Goal: Task Accomplishment & Management: Complete application form

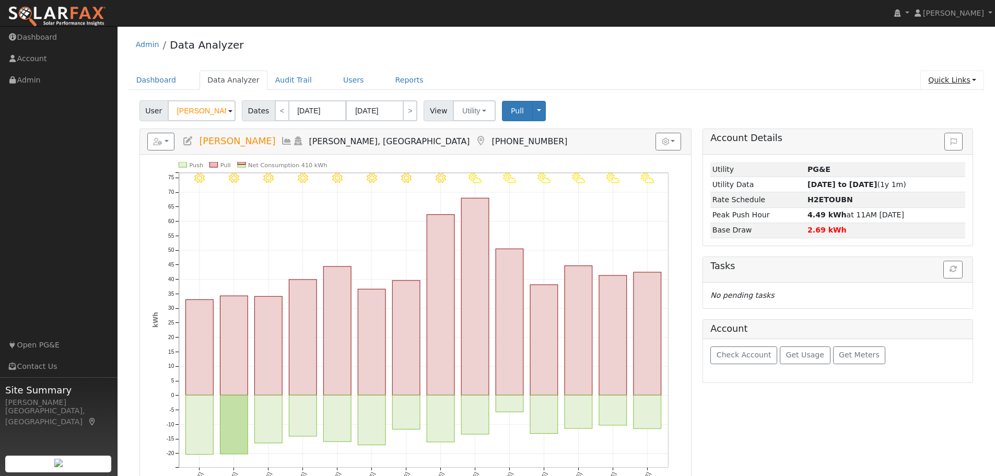
click at [952, 84] on link "Quick Links" at bounding box center [953, 80] width 64 height 19
click at [945, 102] on link "Quick Add" at bounding box center [931, 102] width 106 height 15
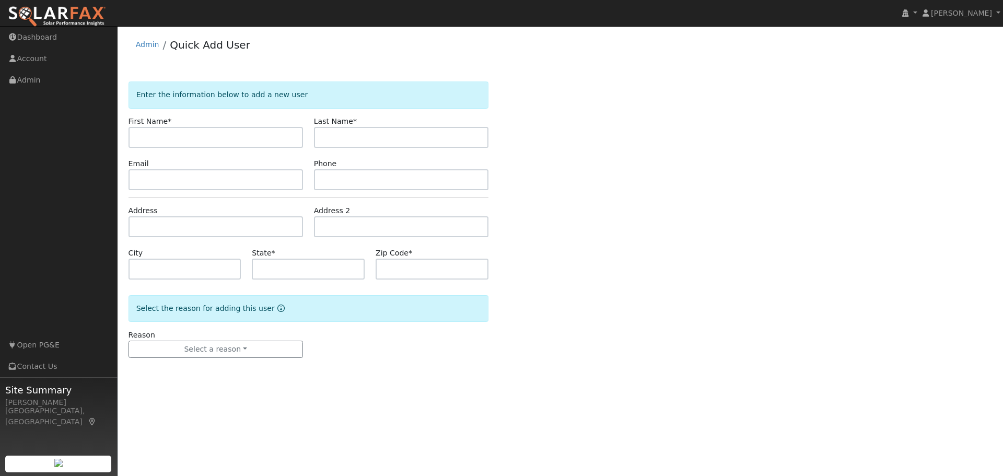
type input "r"
type input "Ray"
type input "Comstock"
click at [142, 178] on input "text" at bounding box center [216, 179] width 175 height 21
paste input "rcomstock6@gmail.com"
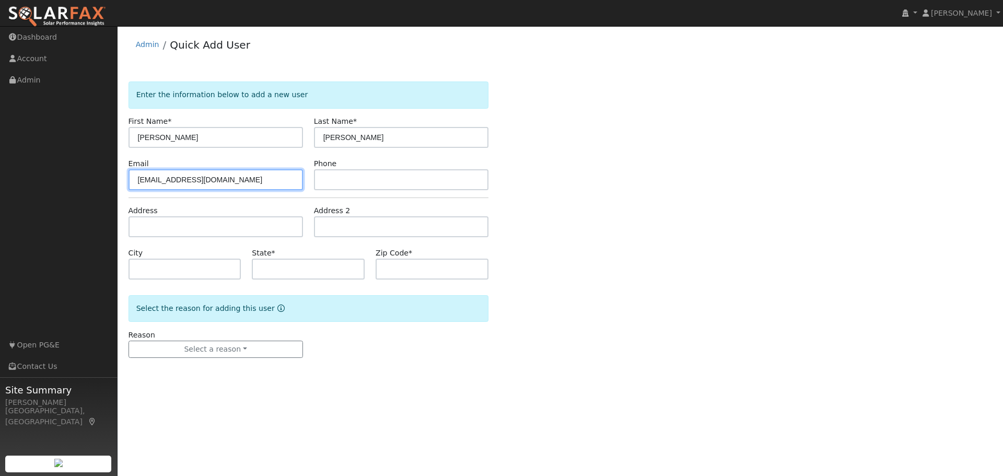
type input "rcomstock6@gmail.com"
click at [739, 229] on div "Enter the information below to add a new user First Name * Ray Last Name * Coms…" at bounding box center [561, 230] width 864 height 297
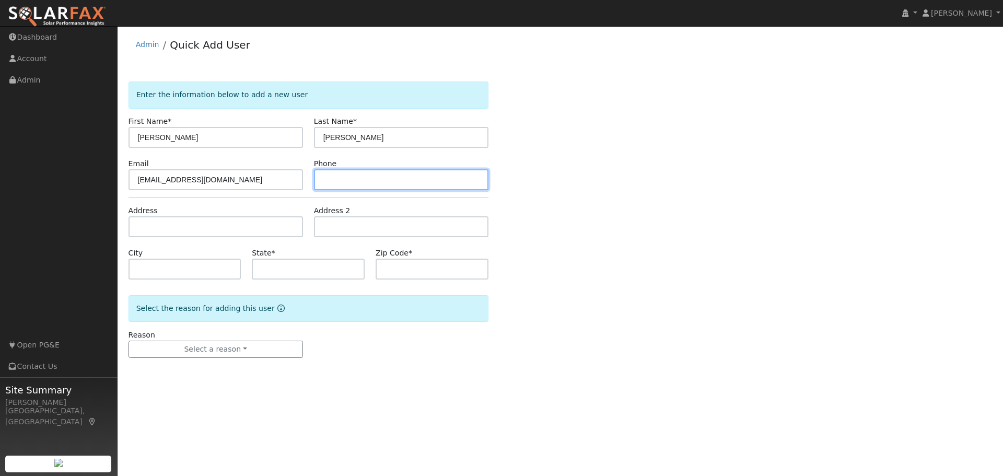
click at [357, 178] on input "text" at bounding box center [401, 179] width 175 height 21
paste input "(916) 910-5813"
type input "(916) 910-5813"
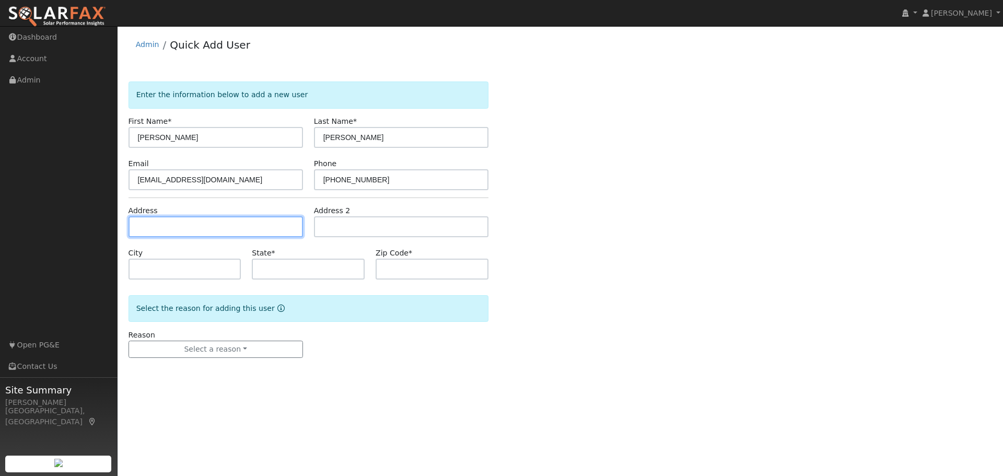
click at [181, 219] on input "text" at bounding box center [216, 226] width 175 height 21
type input "[STREET_ADDRESS][PERSON_NAME]"
type input "Loomis"
type input "CA"
type input "95650"
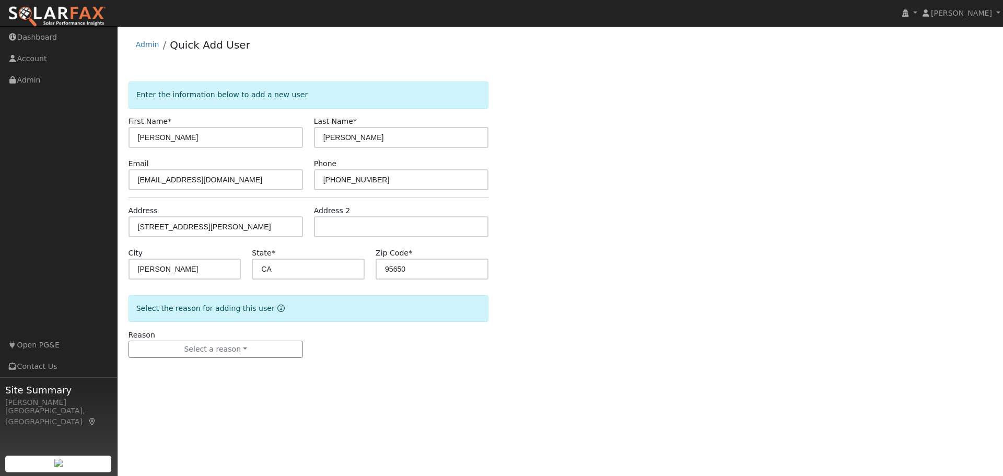
click at [687, 277] on div "Enter the information below to add a new user First Name * Ray Last Name * Coms…" at bounding box center [561, 230] width 864 height 297
click at [230, 353] on button "Select a reason" at bounding box center [216, 350] width 175 height 18
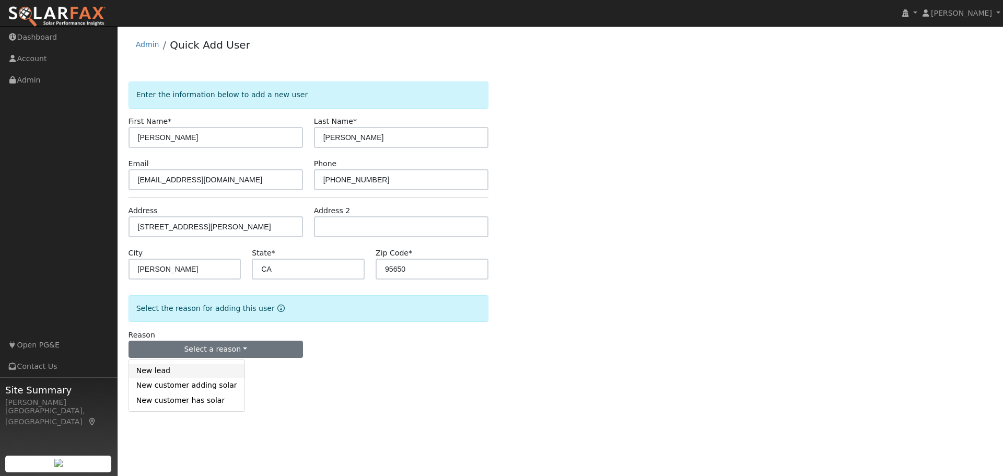
click at [206, 376] on link "New lead" at bounding box center [186, 371] width 115 height 15
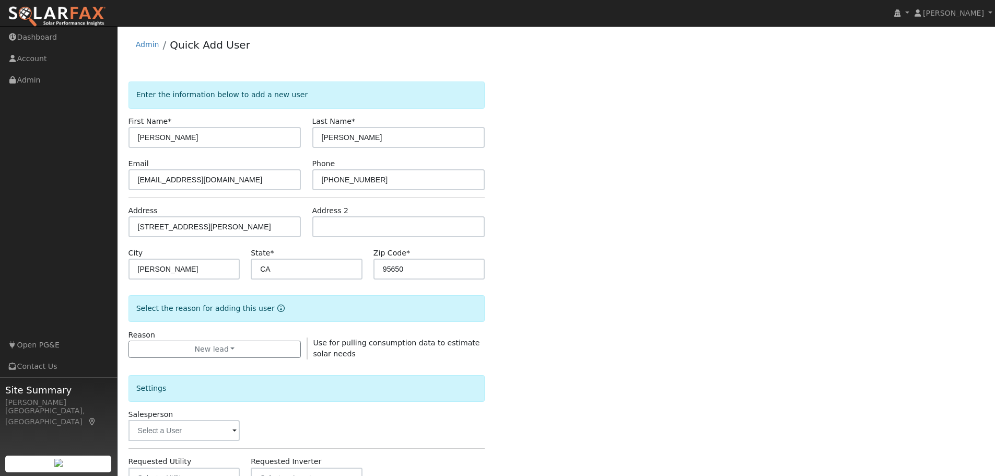
click at [662, 288] on div "Enter the information below to add a new user First Name * Ray Last Name * Coms…" at bounding box center [557, 377] width 856 height 590
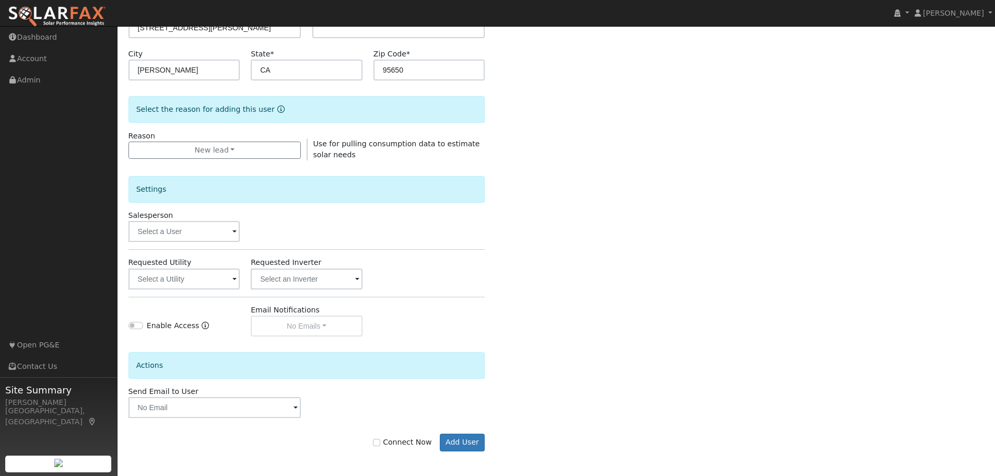
scroll to position [201, 0]
click at [454, 440] on button "Add User" at bounding box center [462, 441] width 45 height 18
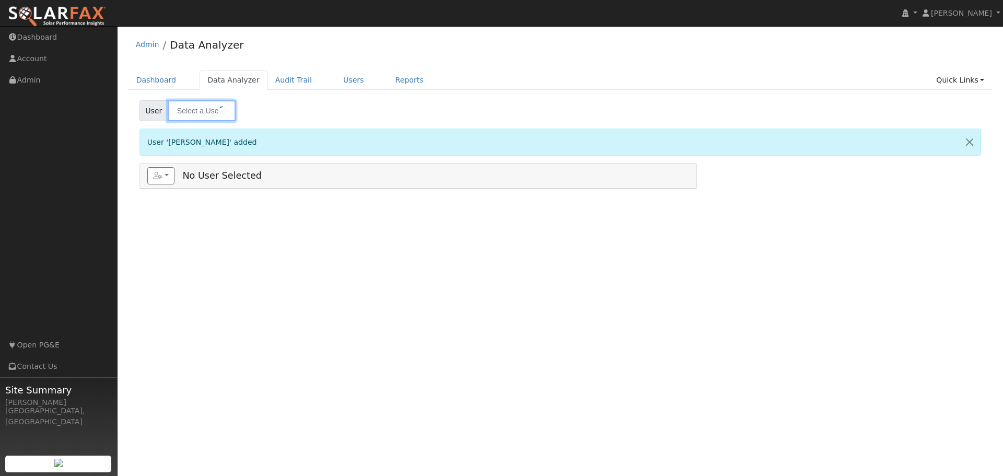
type input "[PERSON_NAME]"
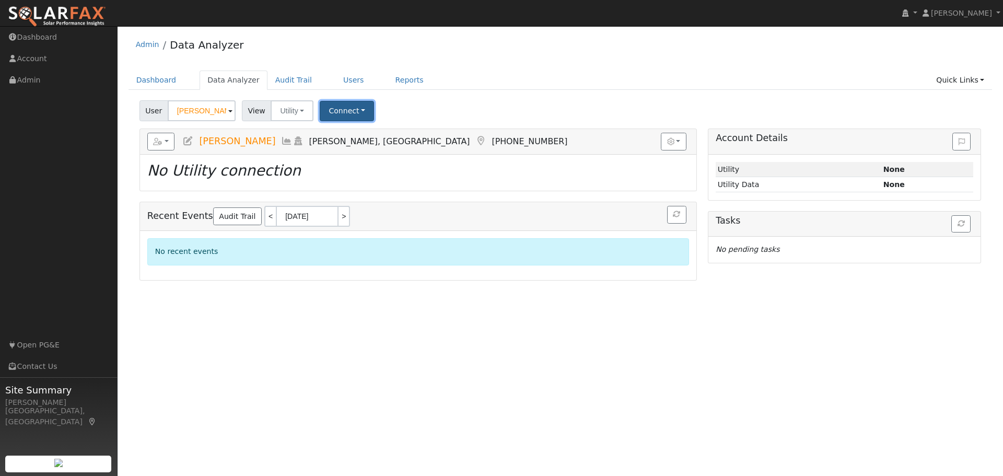
click at [328, 112] on button "Connect" at bounding box center [347, 111] width 54 height 20
drag, startPoint x: 362, startPoint y: 132, endPoint x: 392, endPoint y: 133, distance: 30.3
click at [362, 131] on link "Select a Provider" at bounding box center [362, 133] width 82 height 15
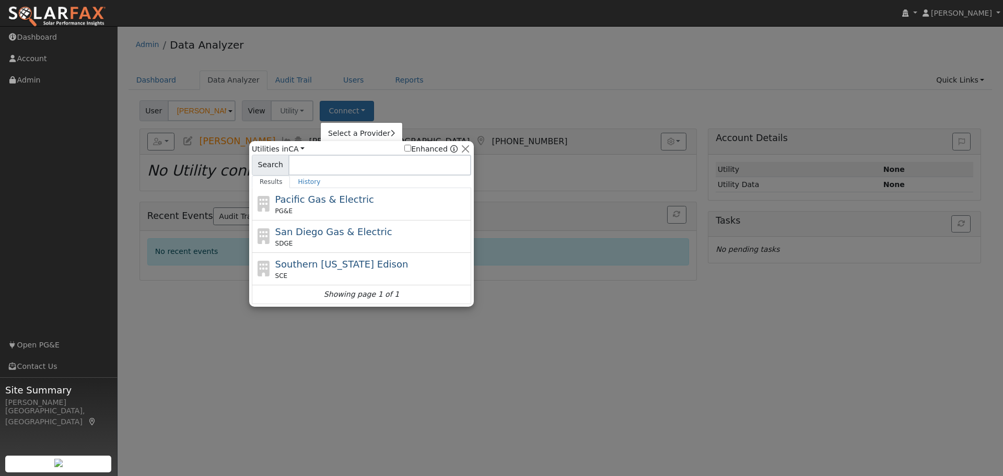
click at [349, 213] on div "PG&E" at bounding box center [372, 210] width 194 height 9
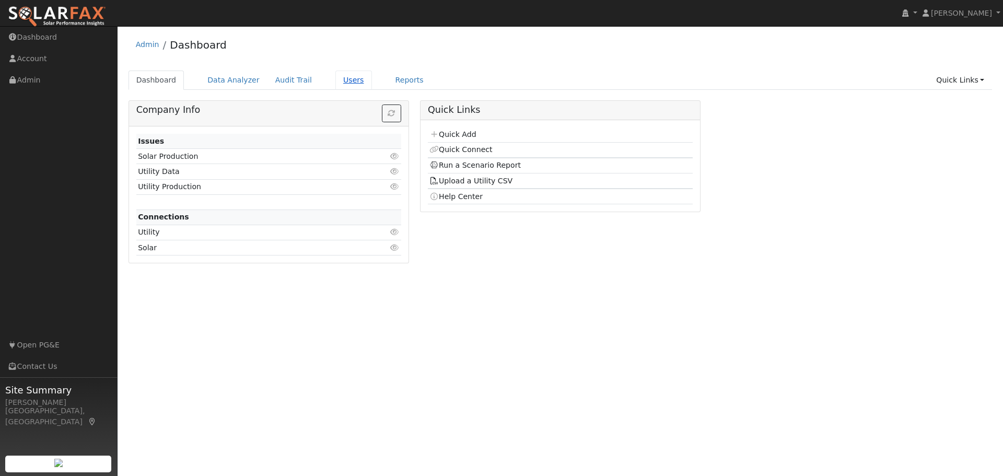
click at [337, 83] on link "Users" at bounding box center [353, 80] width 37 height 19
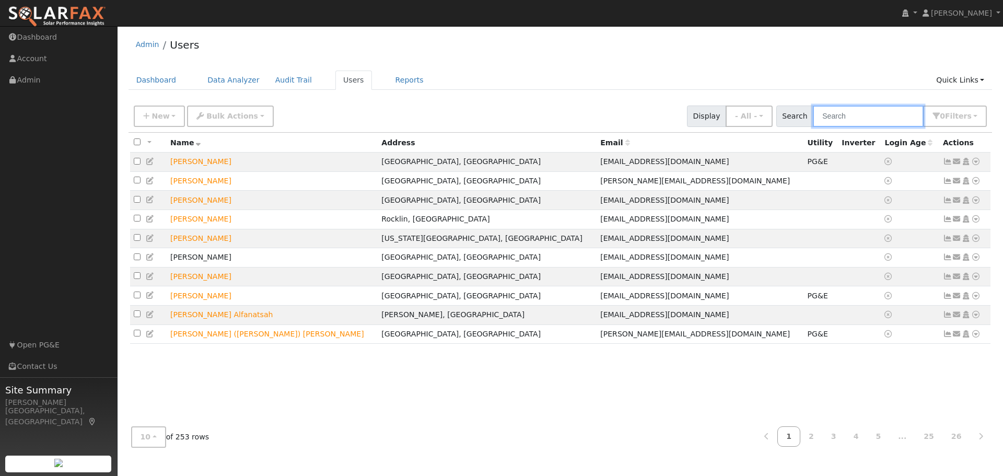
click at [847, 122] on input "text" at bounding box center [868, 116] width 111 height 21
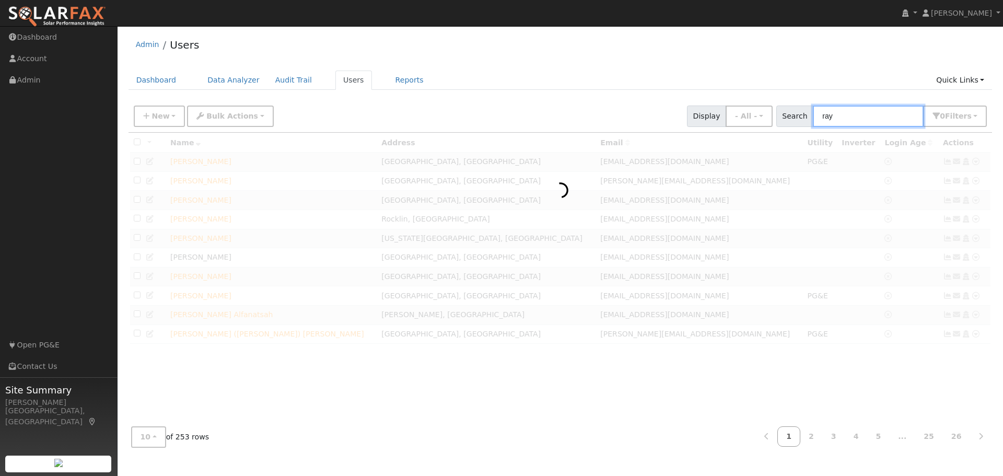
click at [858, 118] on input "ray" at bounding box center [868, 116] width 111 height 21
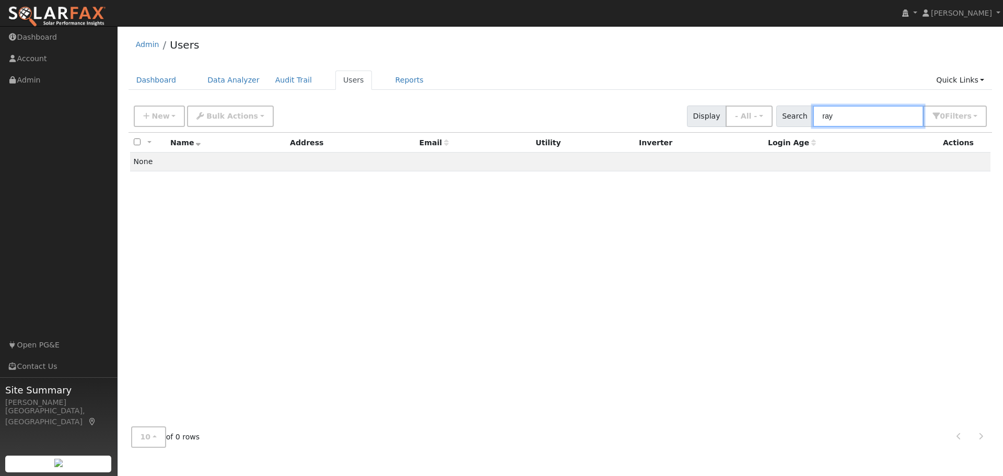
click at [856, 118] on input "ray" at bounding box center [868, 116] width 111 height 21
click at [880, 118] on input "ray" at bounding box center [868, 116] width 111 height 21
type input "ray"
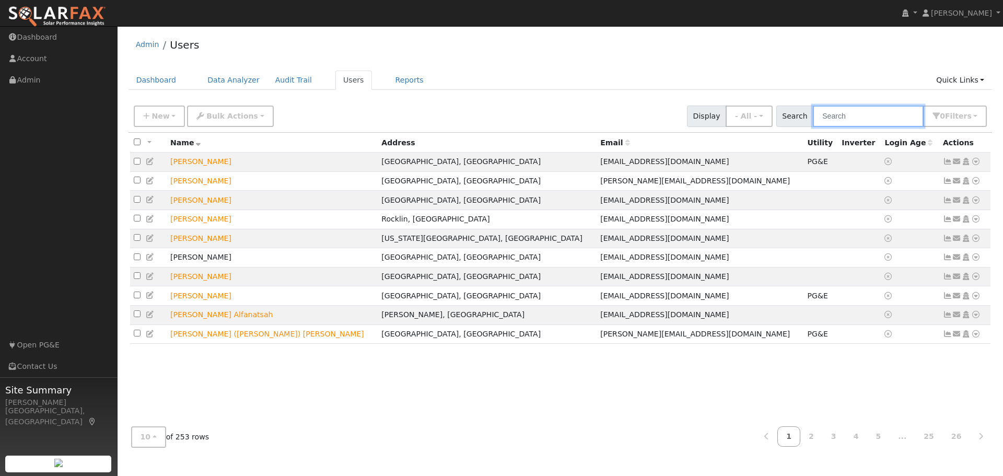
click at [876, 119] on input "text" at bounding box center [868, 116] width 111 height 21
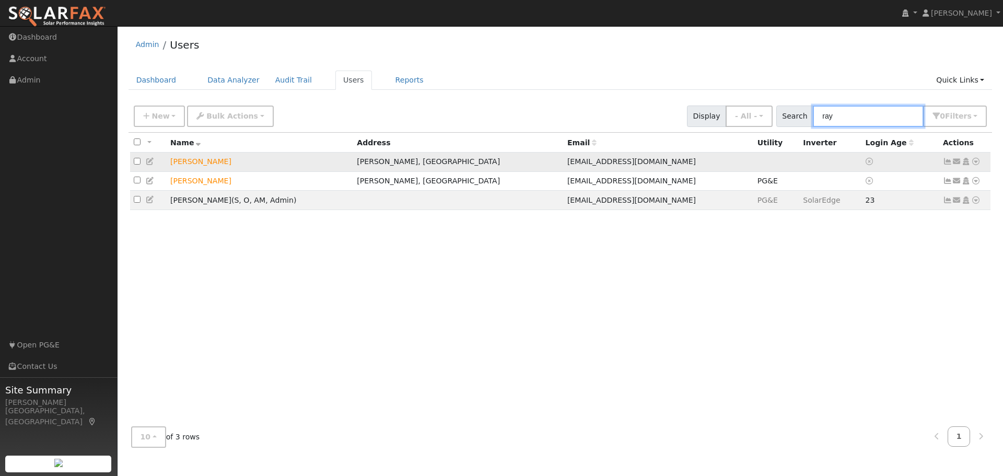
type input "ray"
click at [974, 165] on icon at bounding box center [975, 161] width 9 height 7
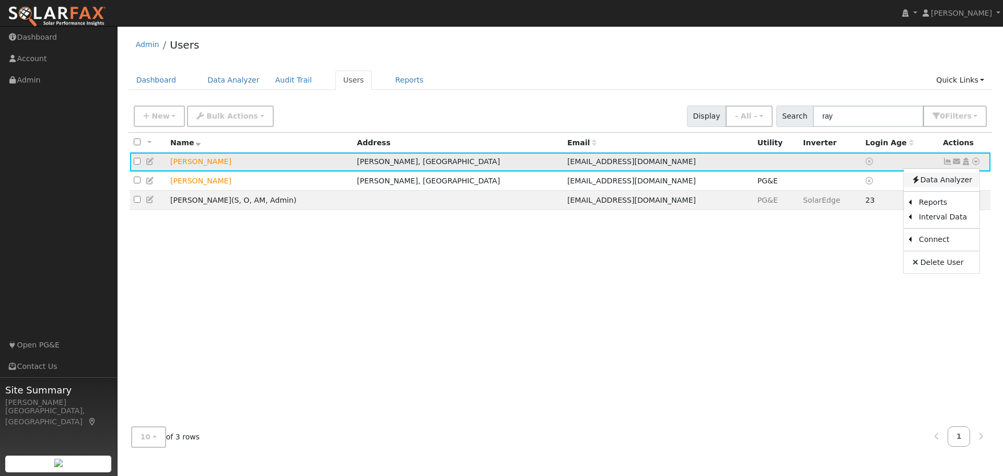
click at [928, 186] on link "Data Analyzer" at bounding box center [942, 179] width 76 height 15
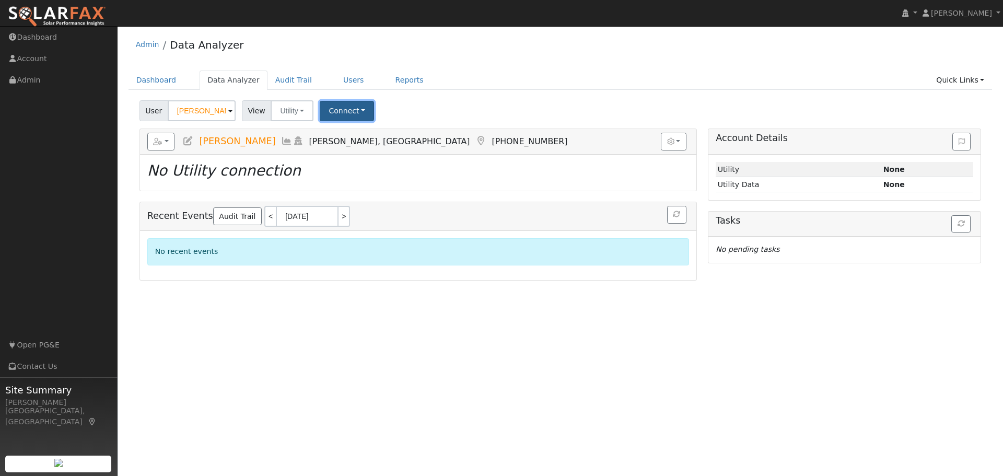
click at [334, 114] on button "Connect" at bounding box center [347, 111] width 54 height 20
click at [348, 130] on link "Select a Provider" at bounding box center [362, 133] width 82 height 15
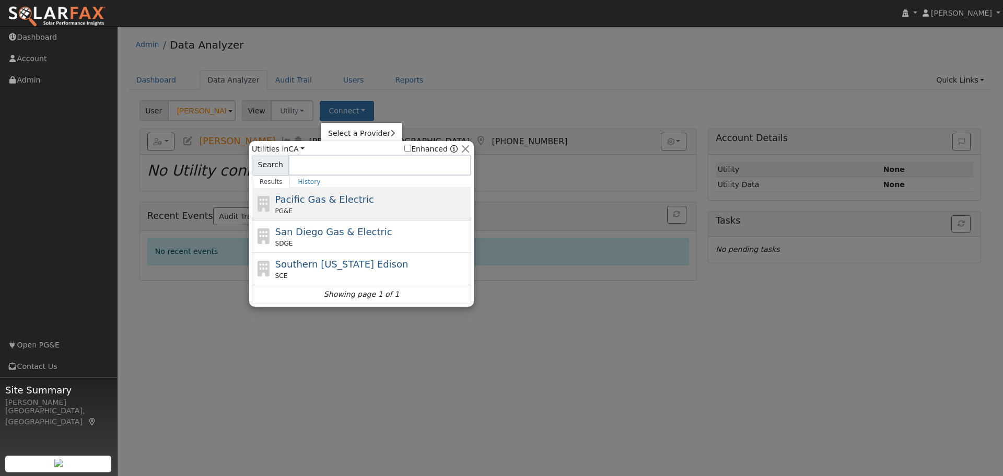
click at [364, 196] on div "Pacific Gas & Electric PG&E" at bounding box center [372, 204] width 194 height 24
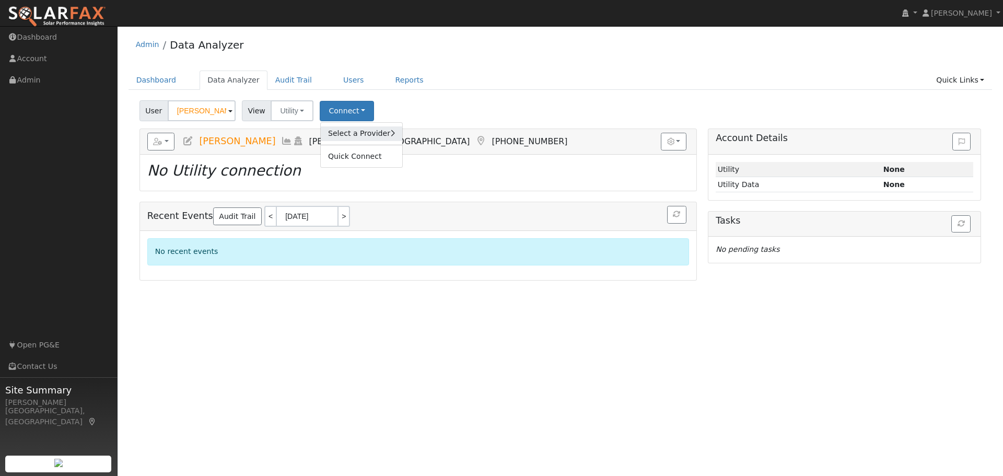
click at [374, 134] on link "Select a Provider" at bounding box center [362, 133] width 82 height 15
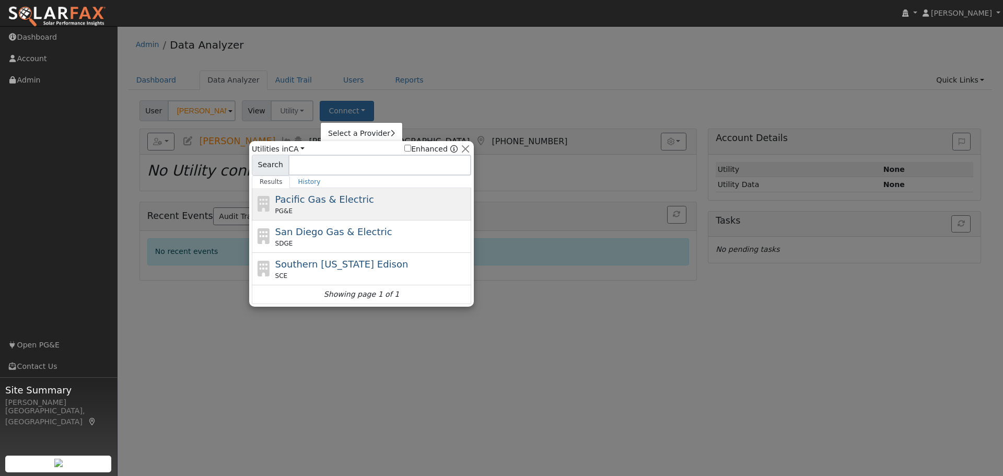
click at [344, 213] on div "PG&E" at bounding box center [372, 210] width 194 height 9
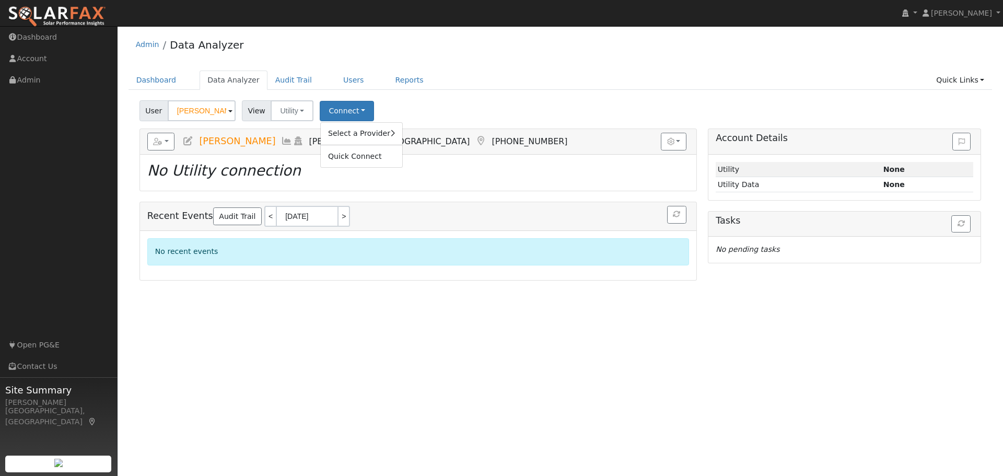
click at [703, 85] on ul "Dashboard Data Analyzer Audit Trail Users Reports Quick Links Quick Add Quick C…" at bounding box center [561, 80] width 864 height 19
click at [347, 109] on button "Connect" at bounding box center [347, 111] width 54 height 20
click at [338, 133] on link "Select a Provider" at bounding box center [362, 133] width 82 height 15
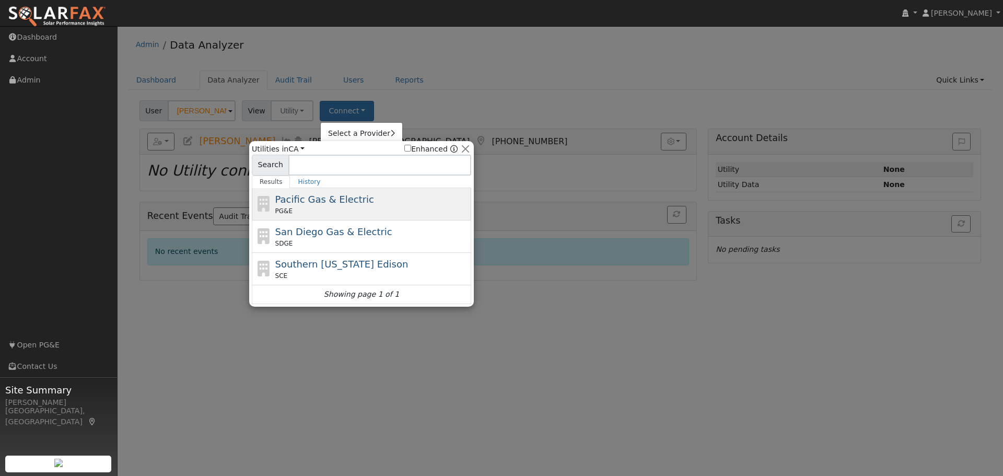
click at [356, 204] on div "Pacific Gas & Electric PG&E" at bounding box center [372, 204] width 194 height 24
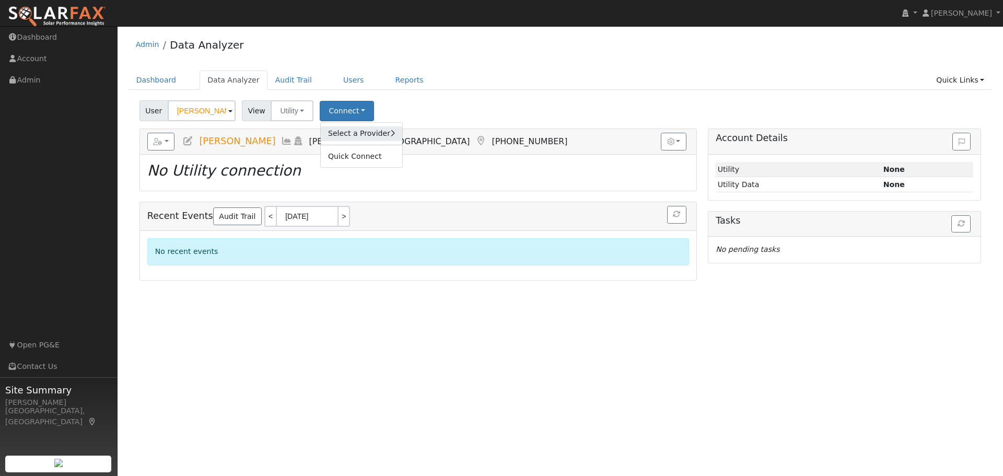
click at [362, 139] on link "Select a Provider" at bounding box center [362, 133] width 82 height 15
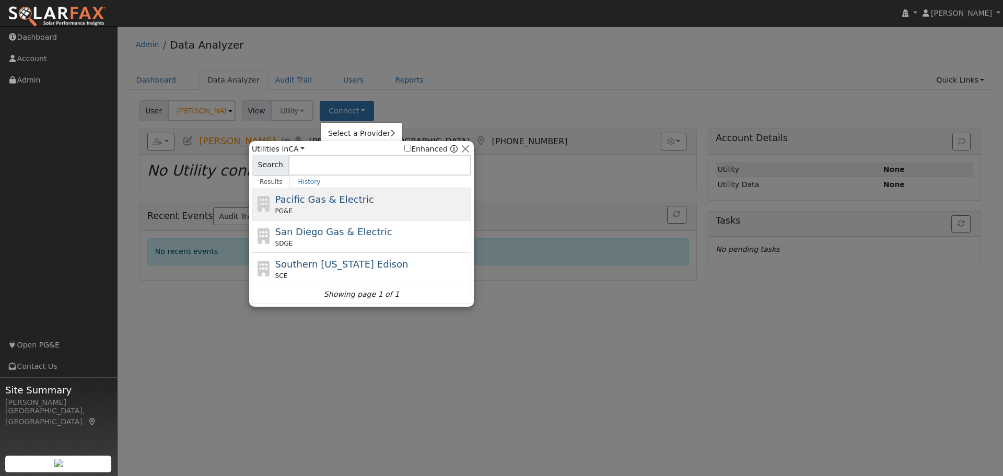
click at [366, 202] on div "Pacific Gas & Electric PG&E" at bounding box center [372, 204] width 194 height 24
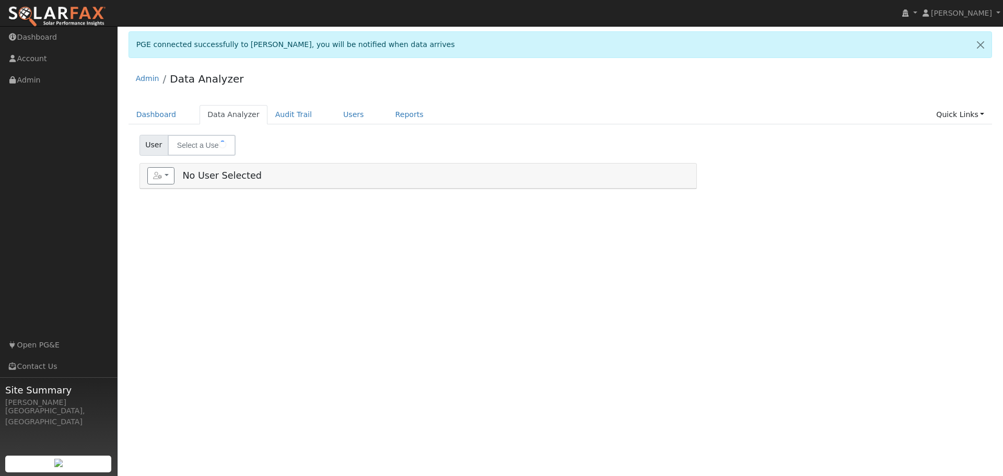
type input "[PERSON_NAME]"
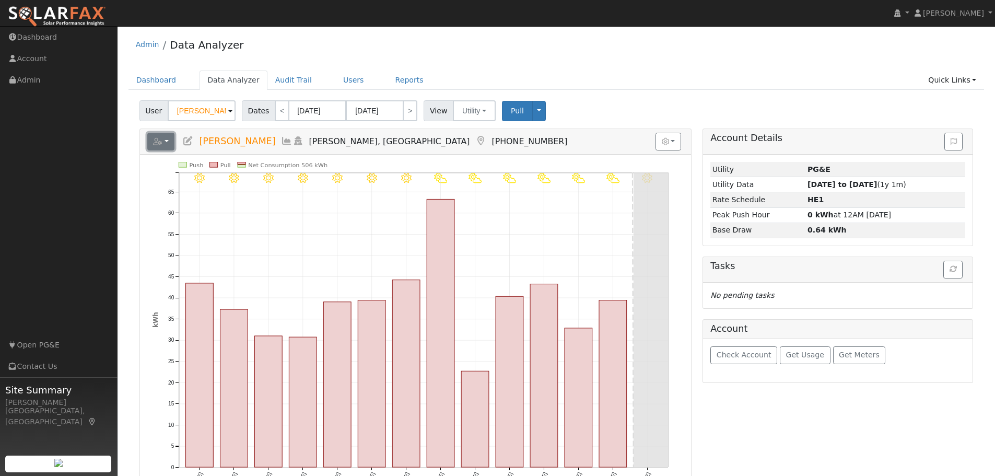
click at [166, 141] on button "button" at bounding box center [161, 142] width 28 height 18
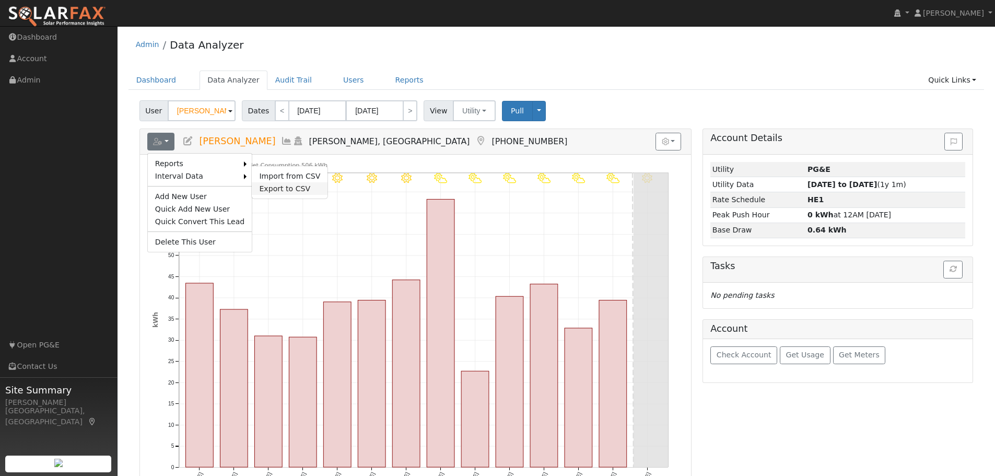
click at [268, 188] on link "Export to CSV" at bounding box center [290, 188] width 76 height 13
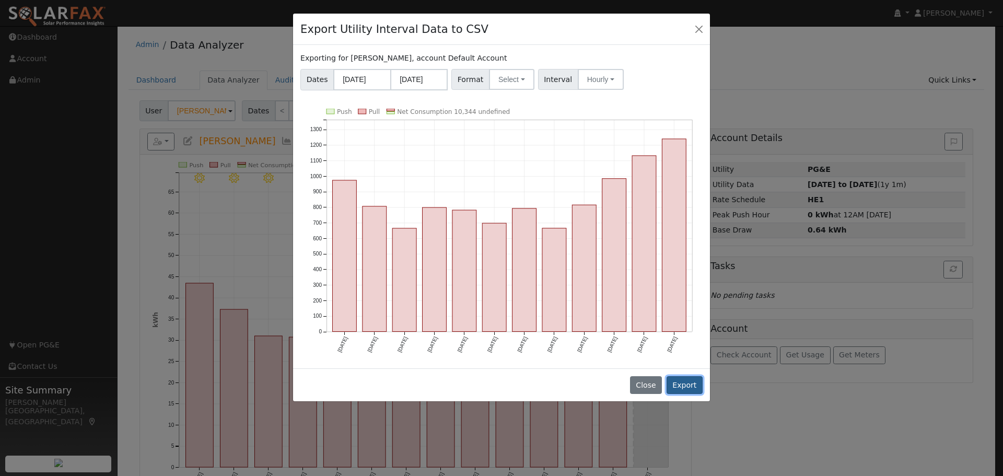
click at [690, 383] on button "Export" at bounding box center [685, 385] width 36 height 18
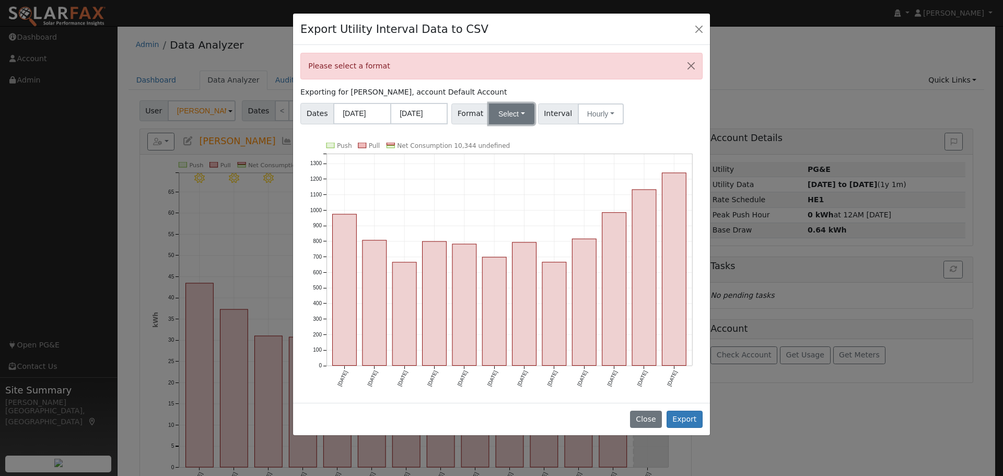
drag, startPoint x: 510, startPoint y: 109, endPoint x: 511, endPoint y: 125, distance: 16.8
click at [510, 110] on button "Select" at bounding box center [511, 113] width 45 height 21
click at [508, 135] on link "Generic" at bounding box center [523, 137] width 75 height 15
click at [690, 420] on button "Export" at bounding box center [685, 420] width 36 height 18
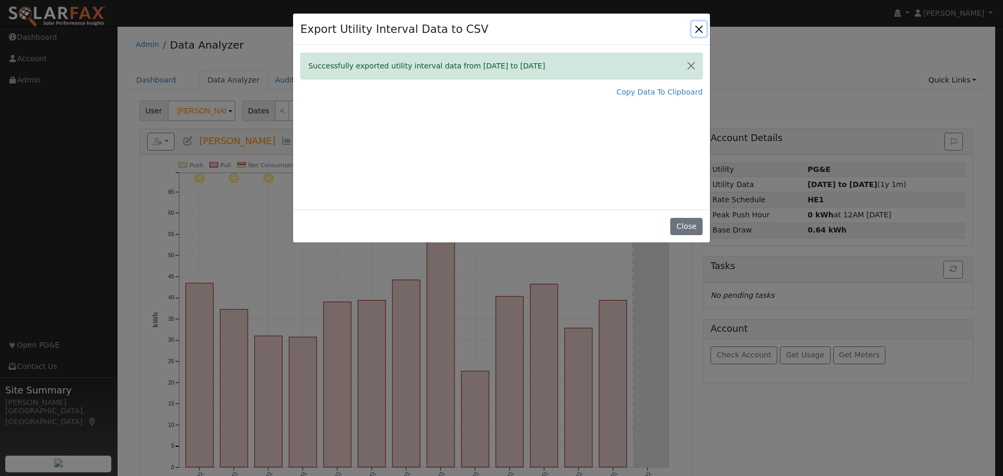
click at [699, 30] on button "Close" at bounding box center [699, 28] width 15 height 15
